Goal: Information Seeking & Learning: Learn about a topic

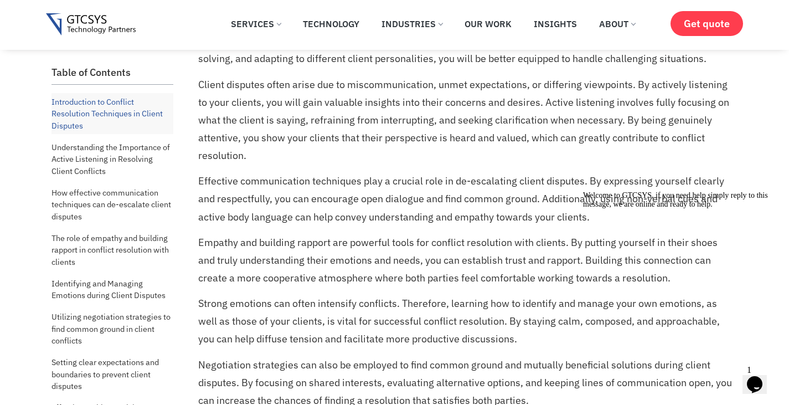
scroll to position [237, 0]
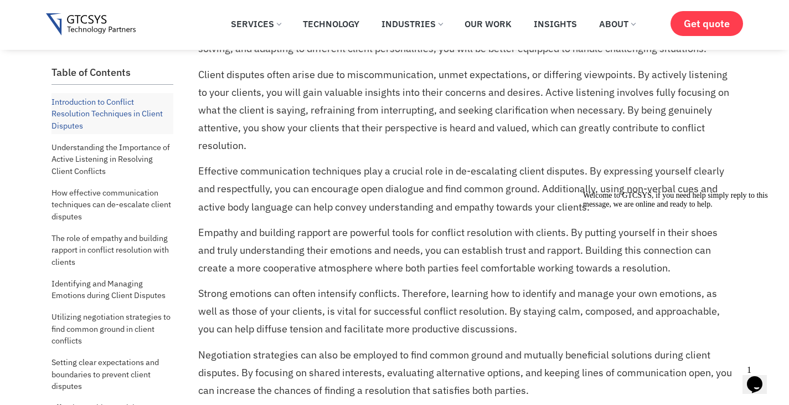
click at [203, 229] on p "Empathy and building rapport are powerful tools for conflict resolution with cl…" at bounding box center [466, 250] width 537 height 53
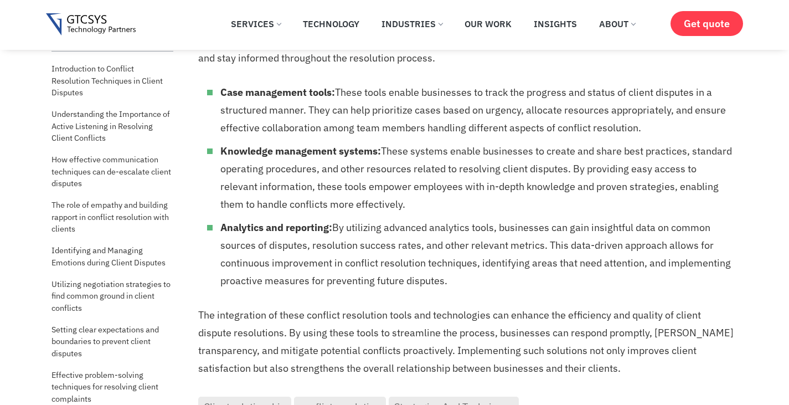
scroll to position [7352, 0]
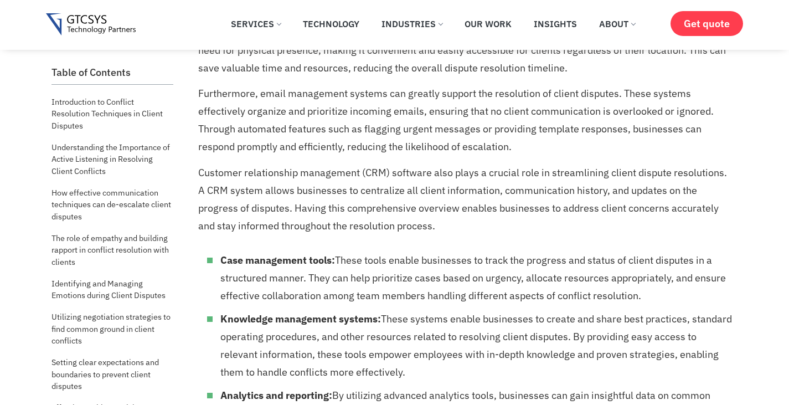
click at [367, 338] on li "Knowledge management systems: These systems enable businesses to create and sha…" at bounding box center [477, 345] width 515 height 71
click at [371, 332] on li "Knowledge management systems: These systems enable businesses to create and sha…" at bounding box center [477, 345] width 515 height 71
click at [363, 333] on li "Knowledge management systems: These systems enable businesses to create and sha…" at bounding box center [477, 345] width 515 height 71
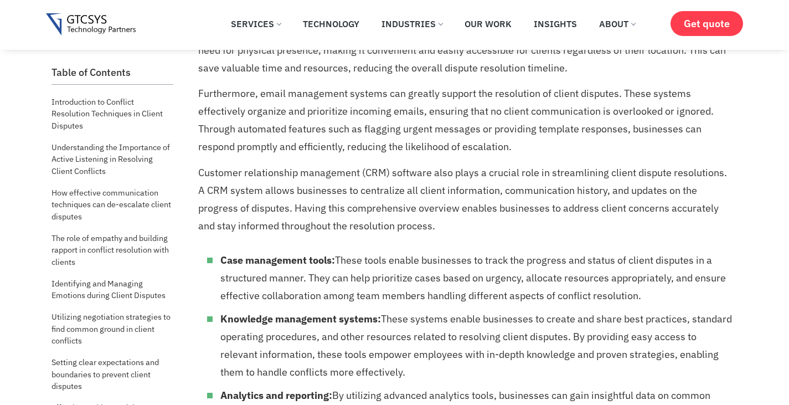
click at [392, 334] on li "Knowledge management systems: These systems enable businesses to create and sha…" at bounding box center [477, 345] width 515 height 71
click at [364, 347] on ul "Case management tools: These tools enable businesses to track the progress and …" at bounding box center [466, 354] width 537 height 206
click at [596, 341] on li "Knowledge management systems: These systems enable businesses to create and sha…" at bounding box center [477, 345] width 515 height 71
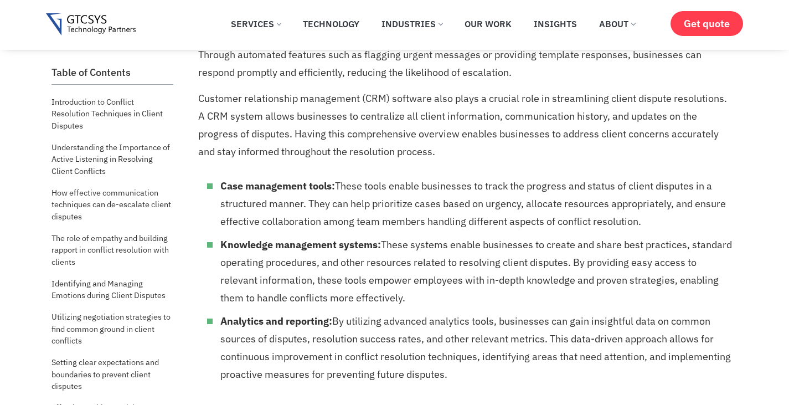
scroll to position [7481, 0]
